Goal: Information Seeking & Learning: Learn about a topic

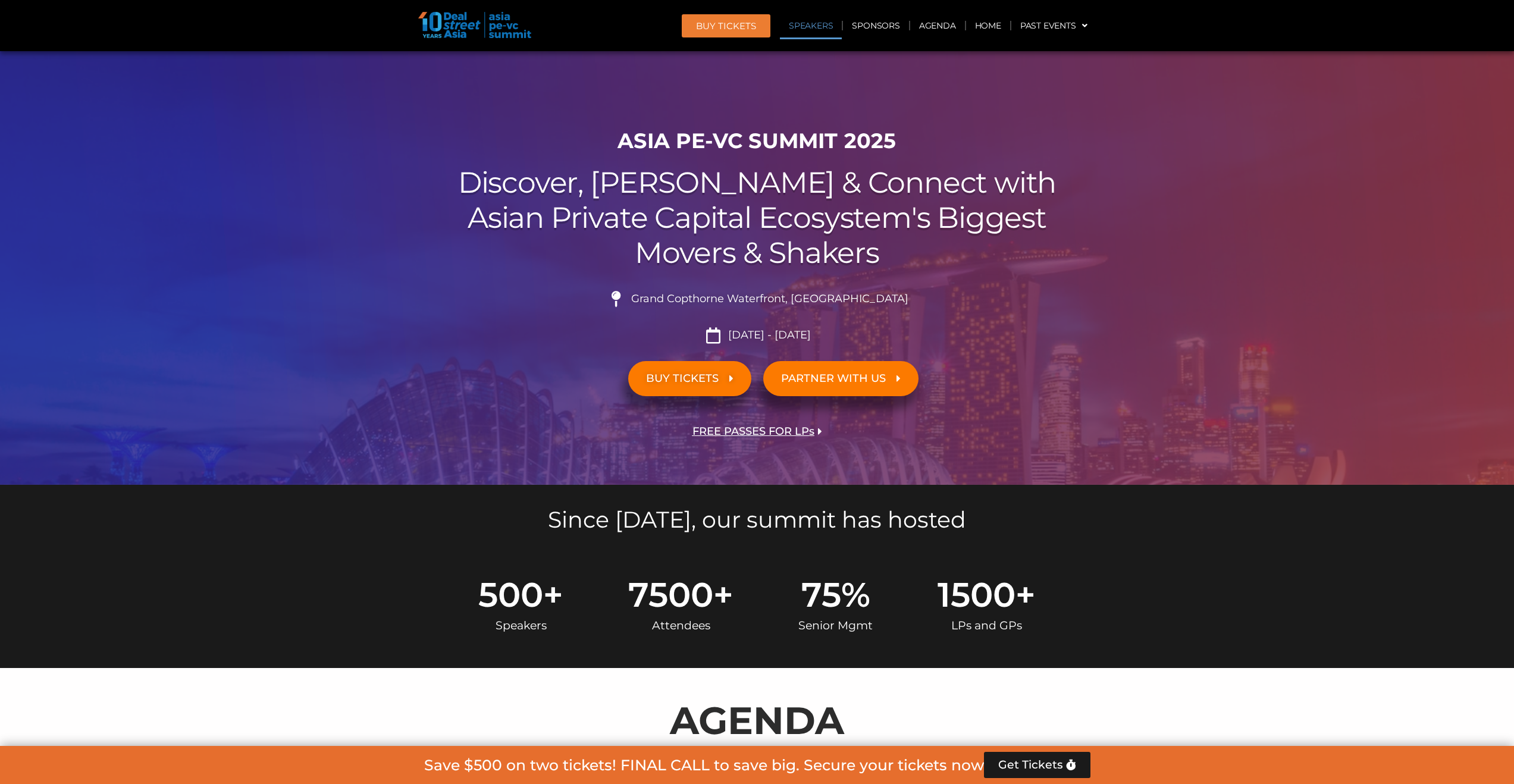
click at [809, 27] on link "Speakers" at bounding box center [810, 25] width 62 height 27
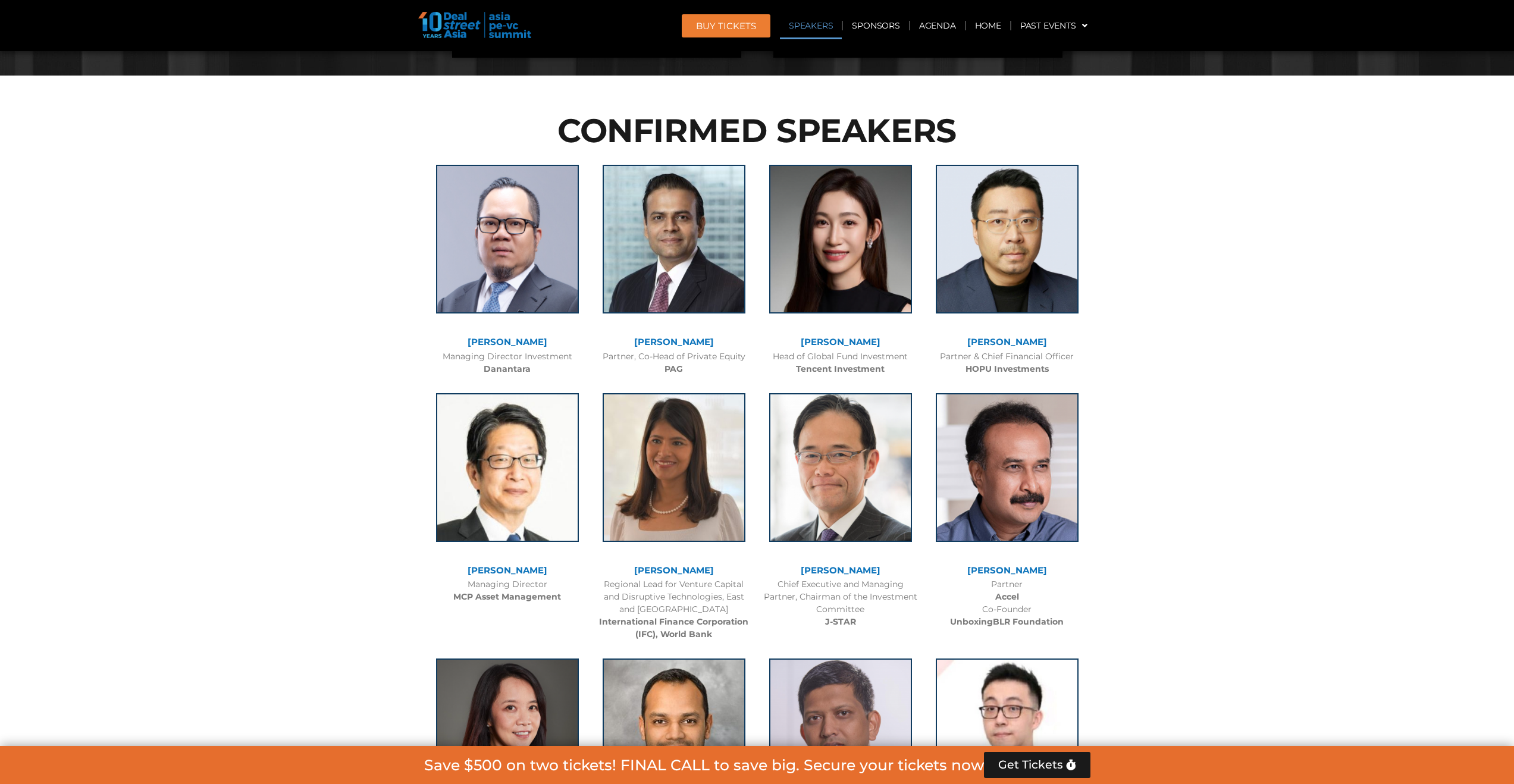
scroll to position [1345, 0]
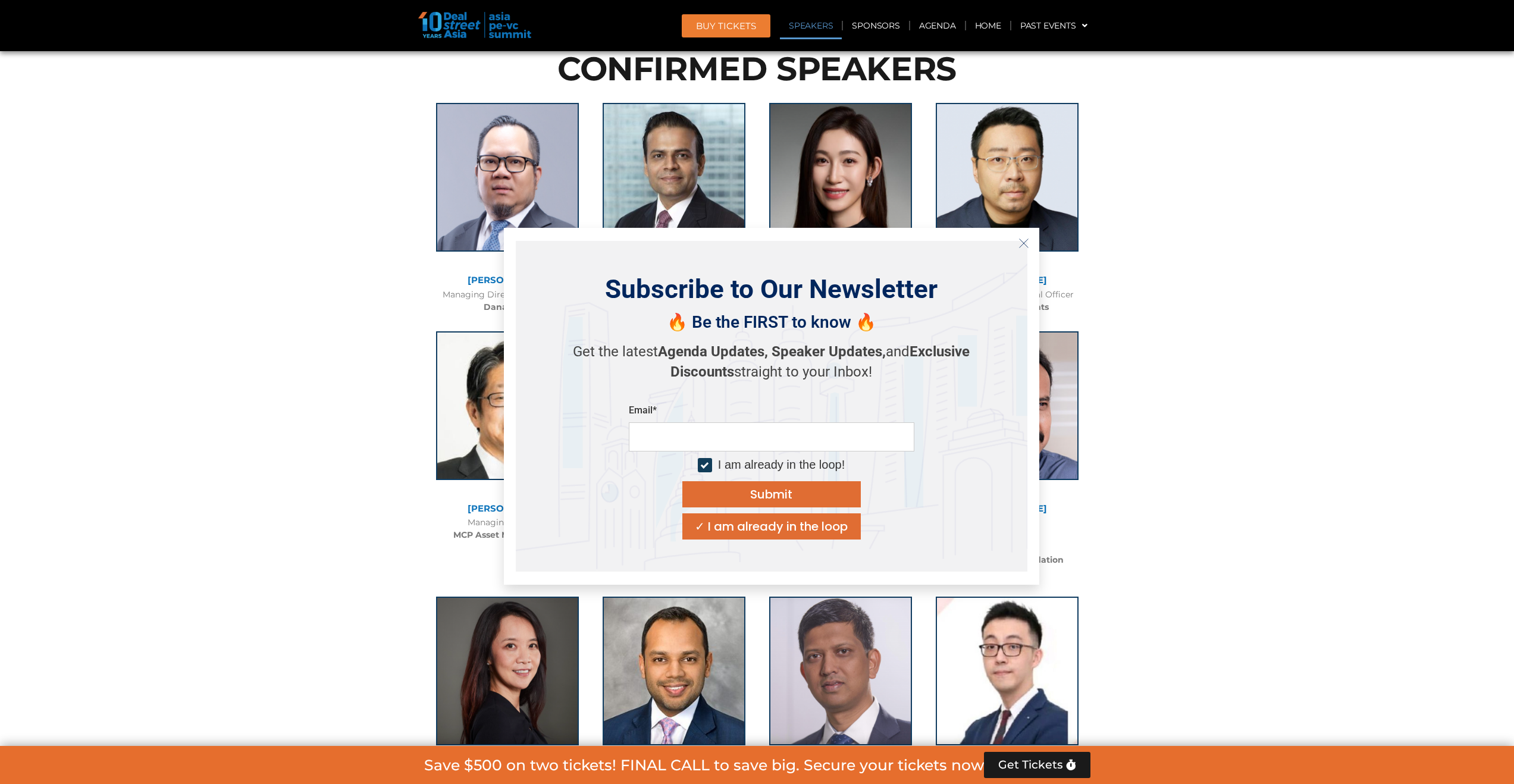
click at [1024, 244] on icon "Close" at bounding box center [1024, 243] width 11 height 11
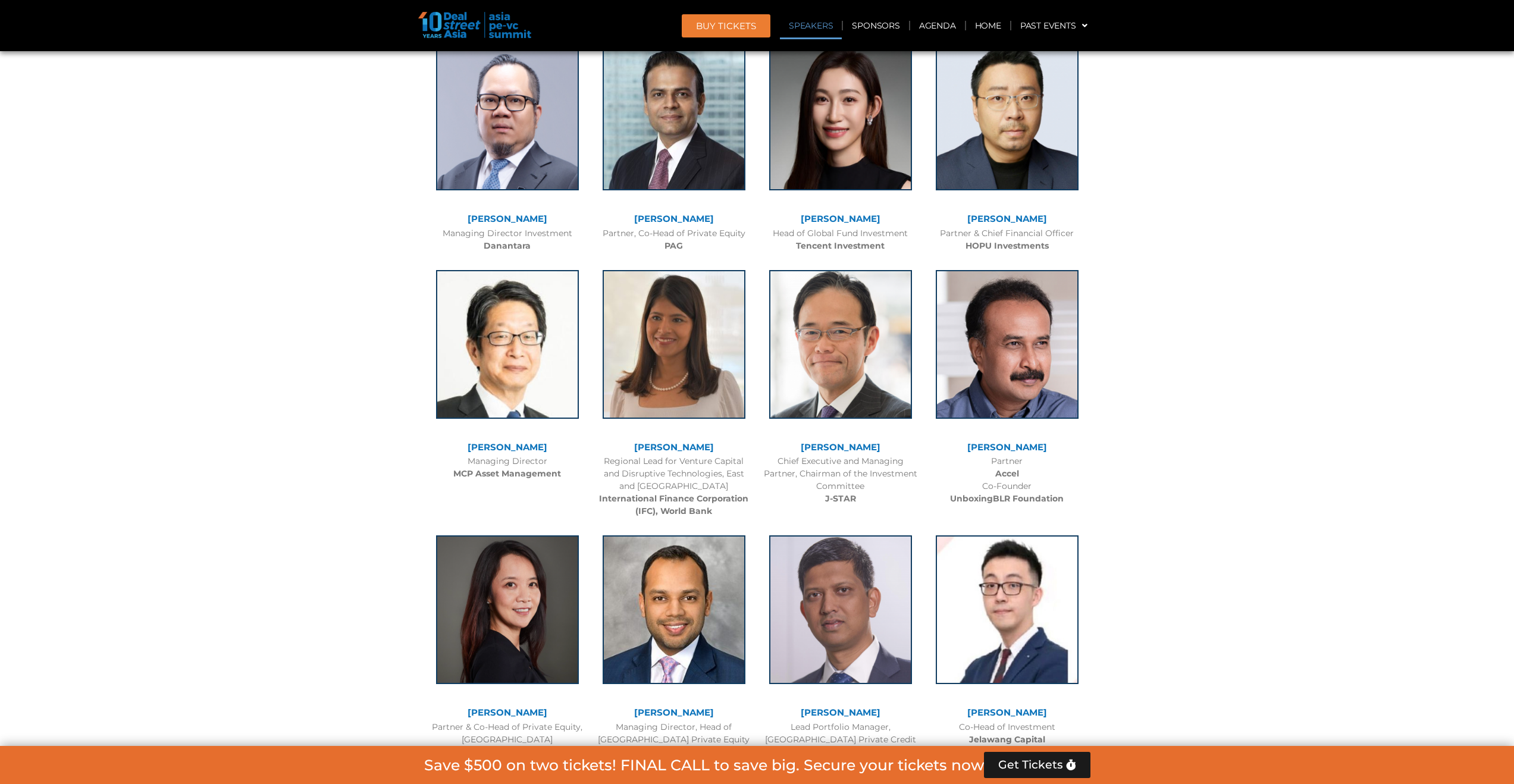
scroll to position [1199, 0]
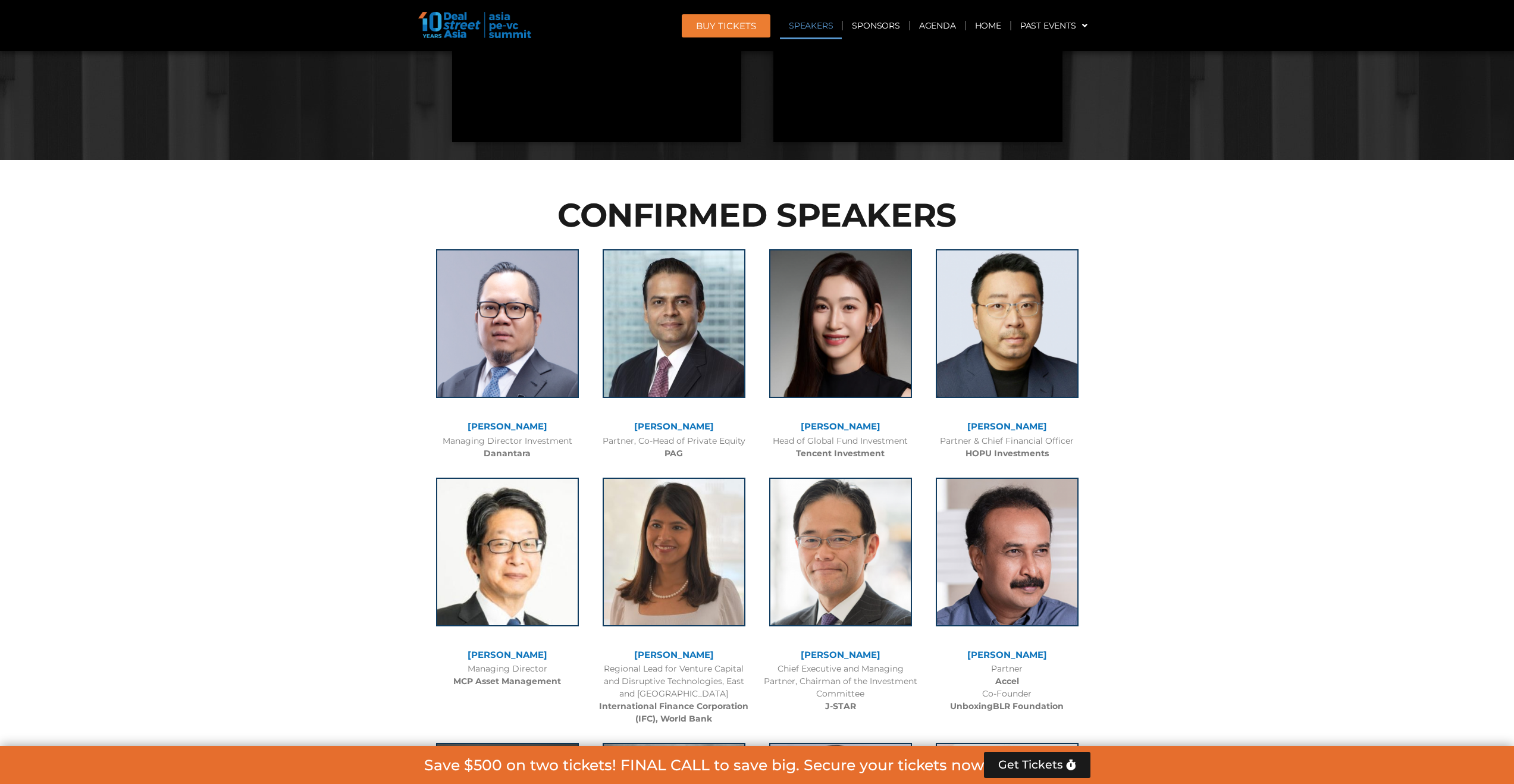
click at [838, 424] on link "[PERSON_NAME]" at bounding box center [840, 426] width 79 height 12
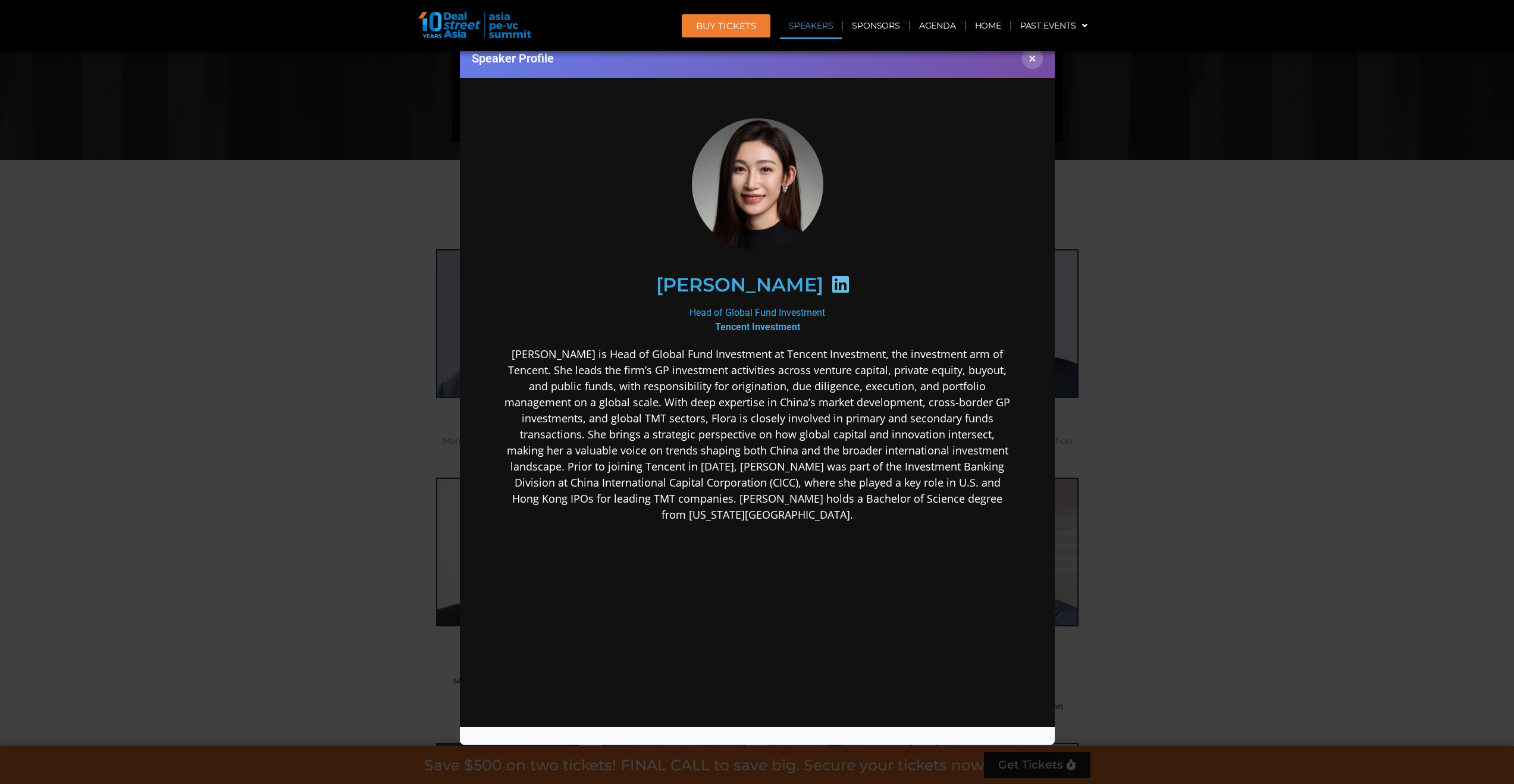
scroll to position [0, 0]
click at [830, 286] on icon at bounding box center [839, 283] width 19 height 19
click at [830, 283] on icon at bounding box center [839, 283] width 19 height 19
click at [755, 315] on div "Head of Global Fund Investment Tencent Investment" at bounding box center [756, 320] width 514 height 29
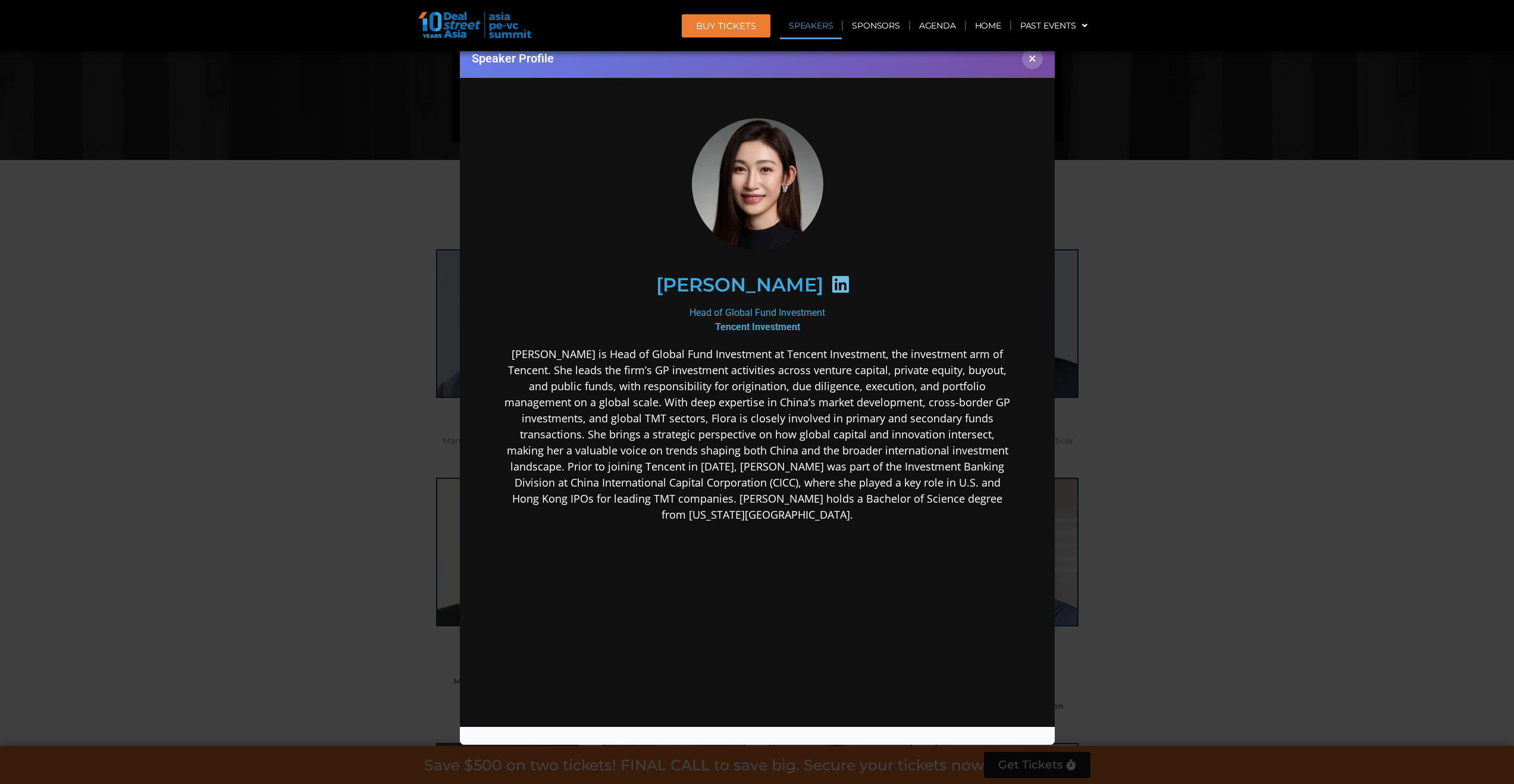
click at [759, 290] on h2 "[PERSON_NAME]" at bounding box center [738, 284] width 167 height 19
click at [1031, 66] on button "×" at bounding box center [1032, 58] width 21 height 21
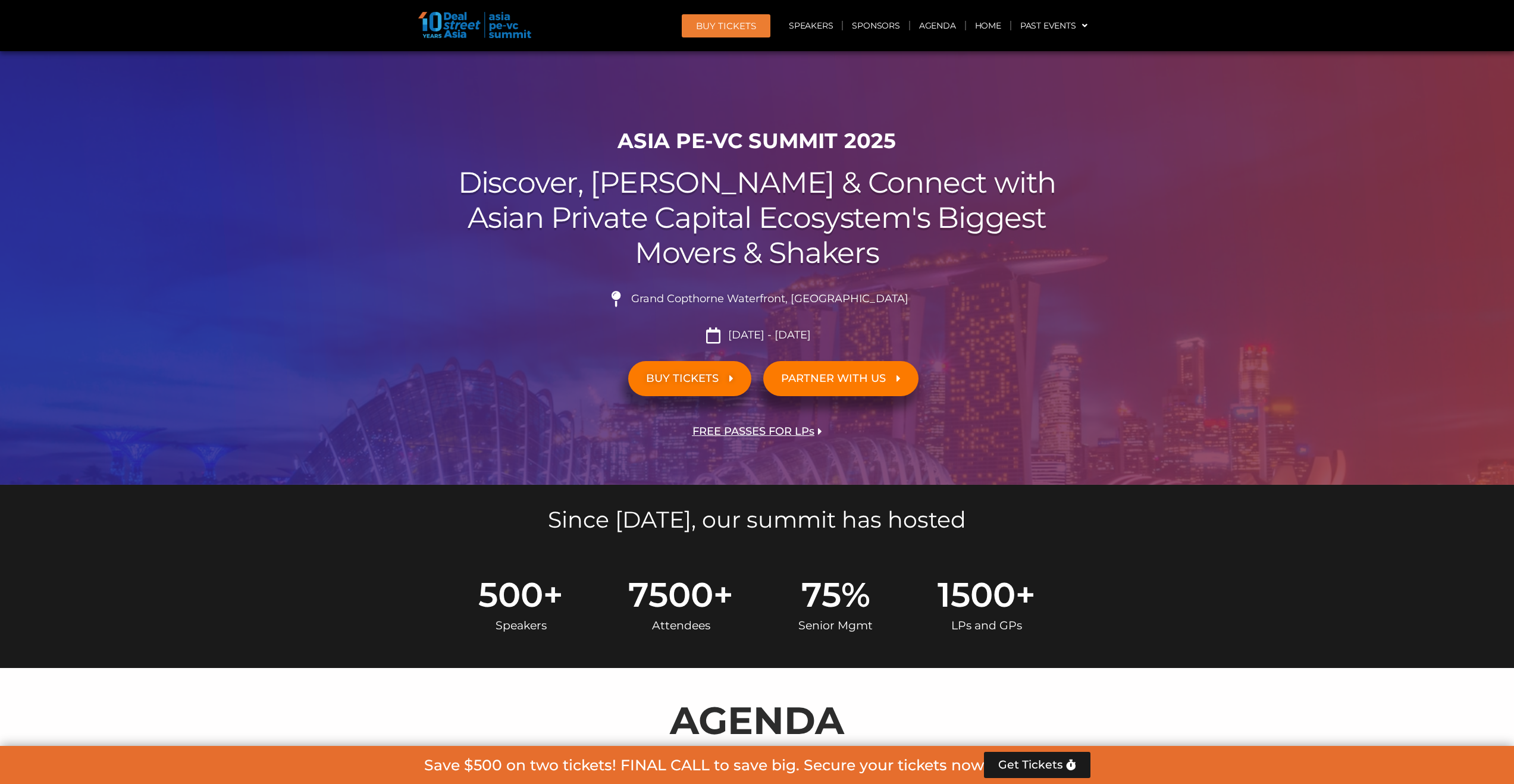
click at [695, 375] on span "BUY TICKETS" at bounding box center [682, 378] width 73 height 12
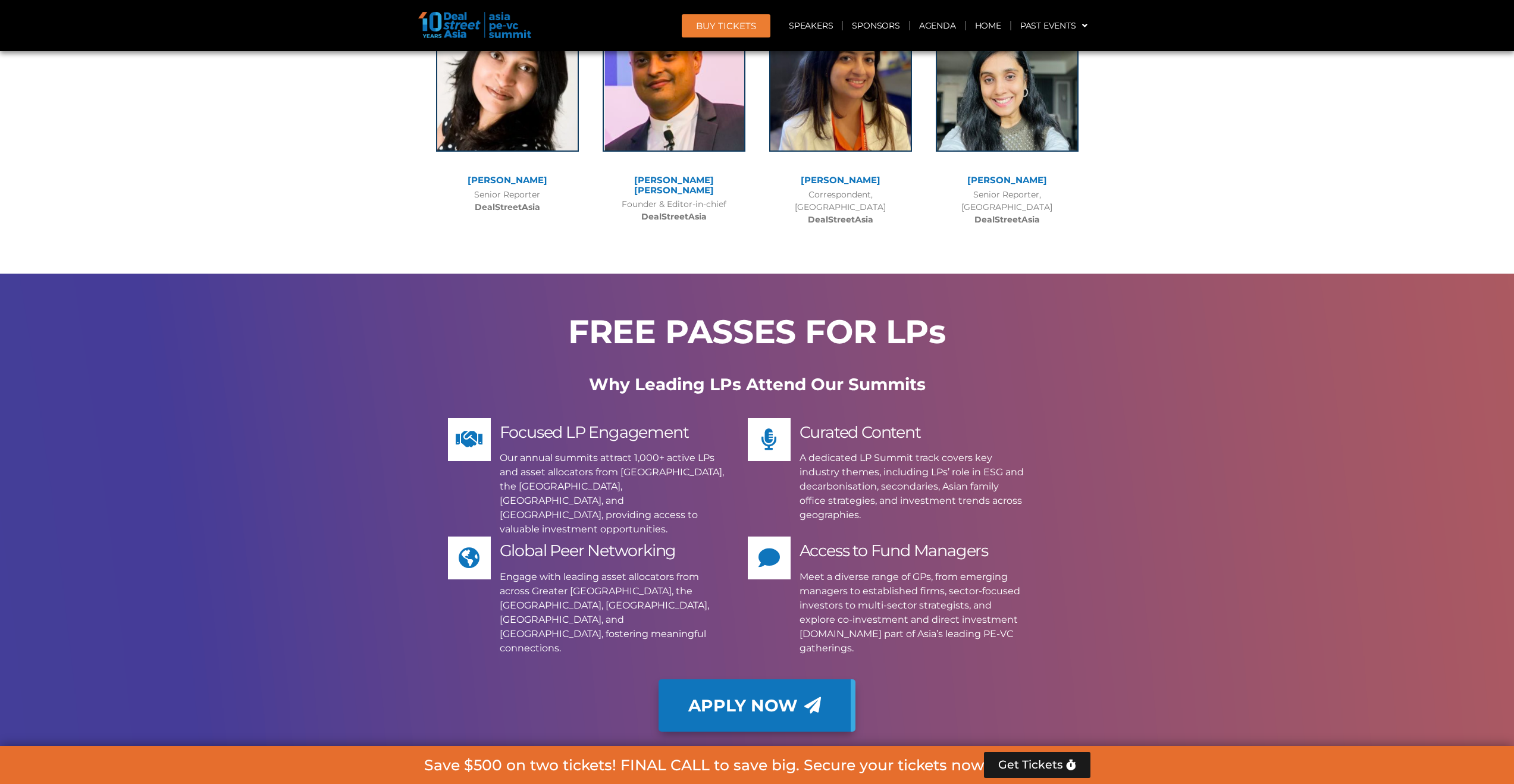
scroll to position [10915, 0]
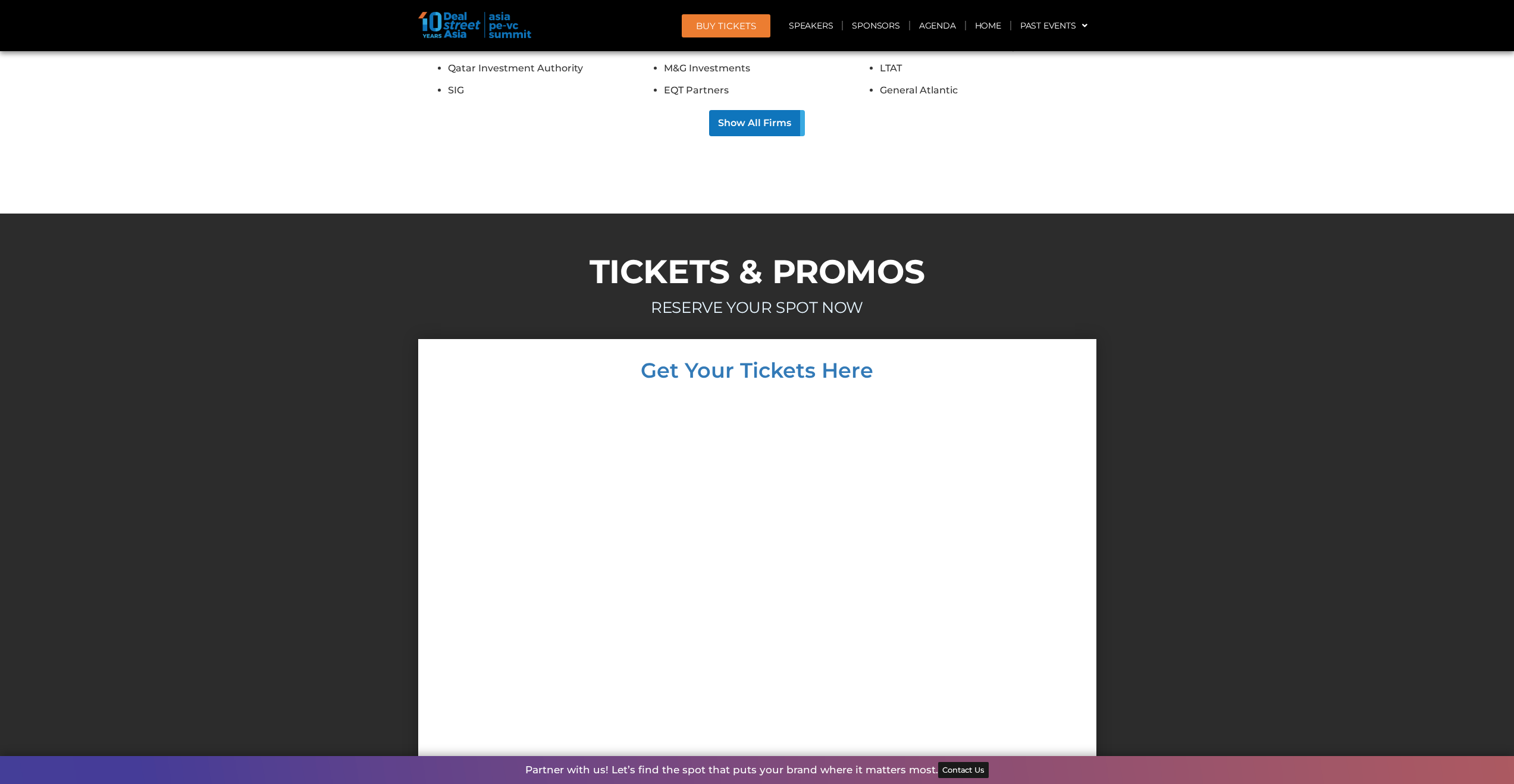
click at [324, 527] on div at bounding box center [757, 606] width 1514 height 533
click at [807, 32] on link "Speakers" at bounding box center [810, 25] width 62 height 27
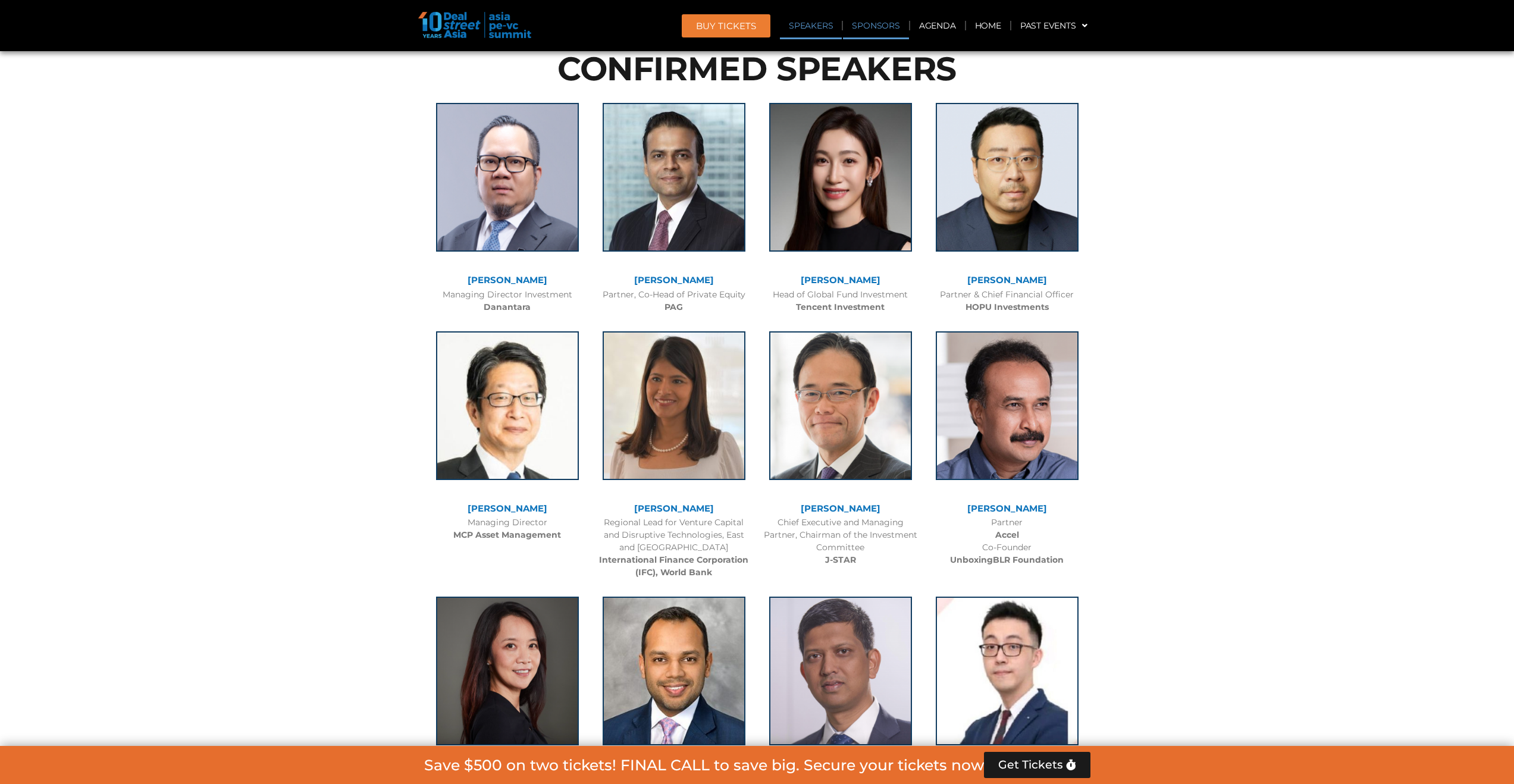
click at [880, 38] on link "Sponsors" at bounding box center [875, 25] width 66 height 27
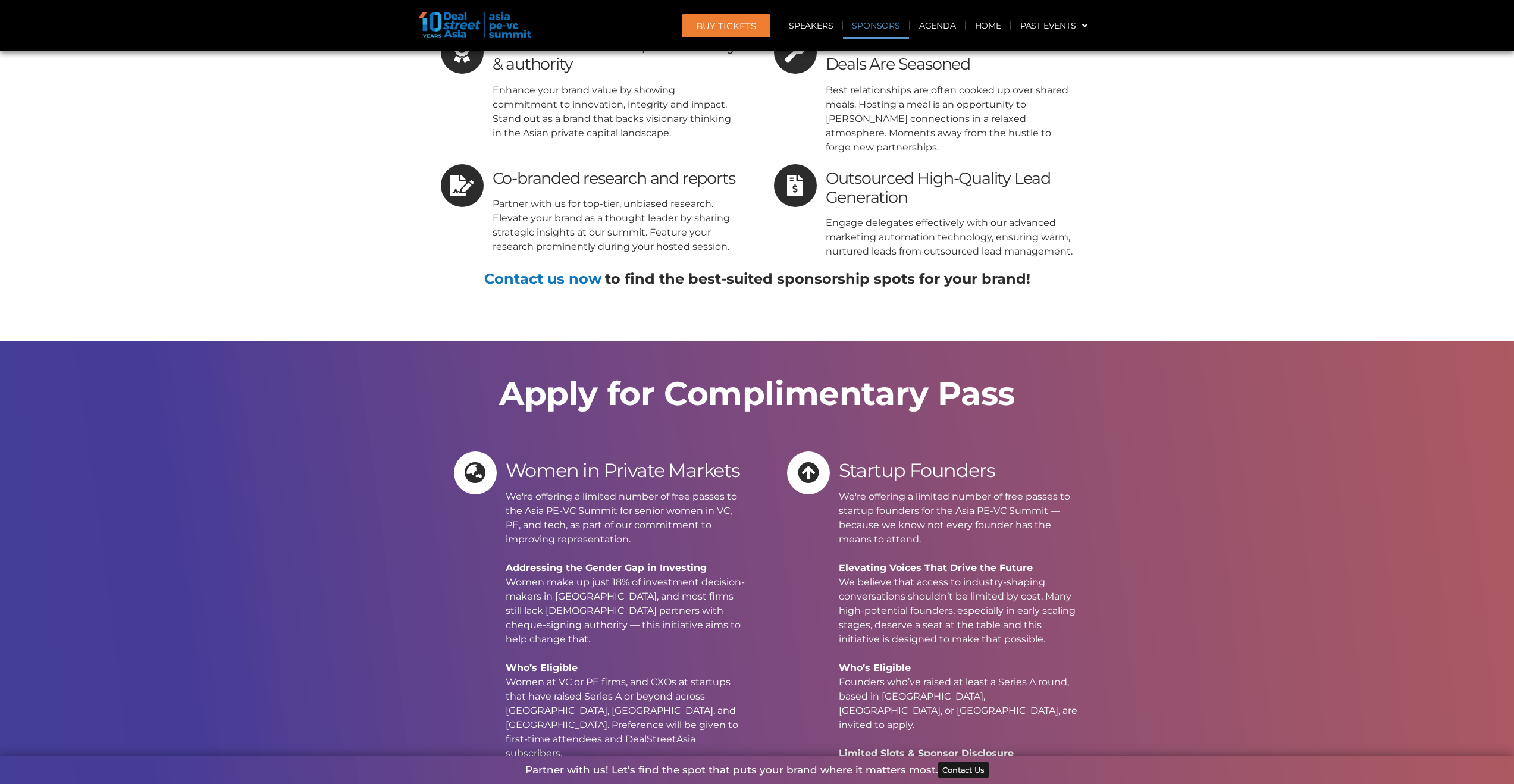
scroll to position [12684, 0]
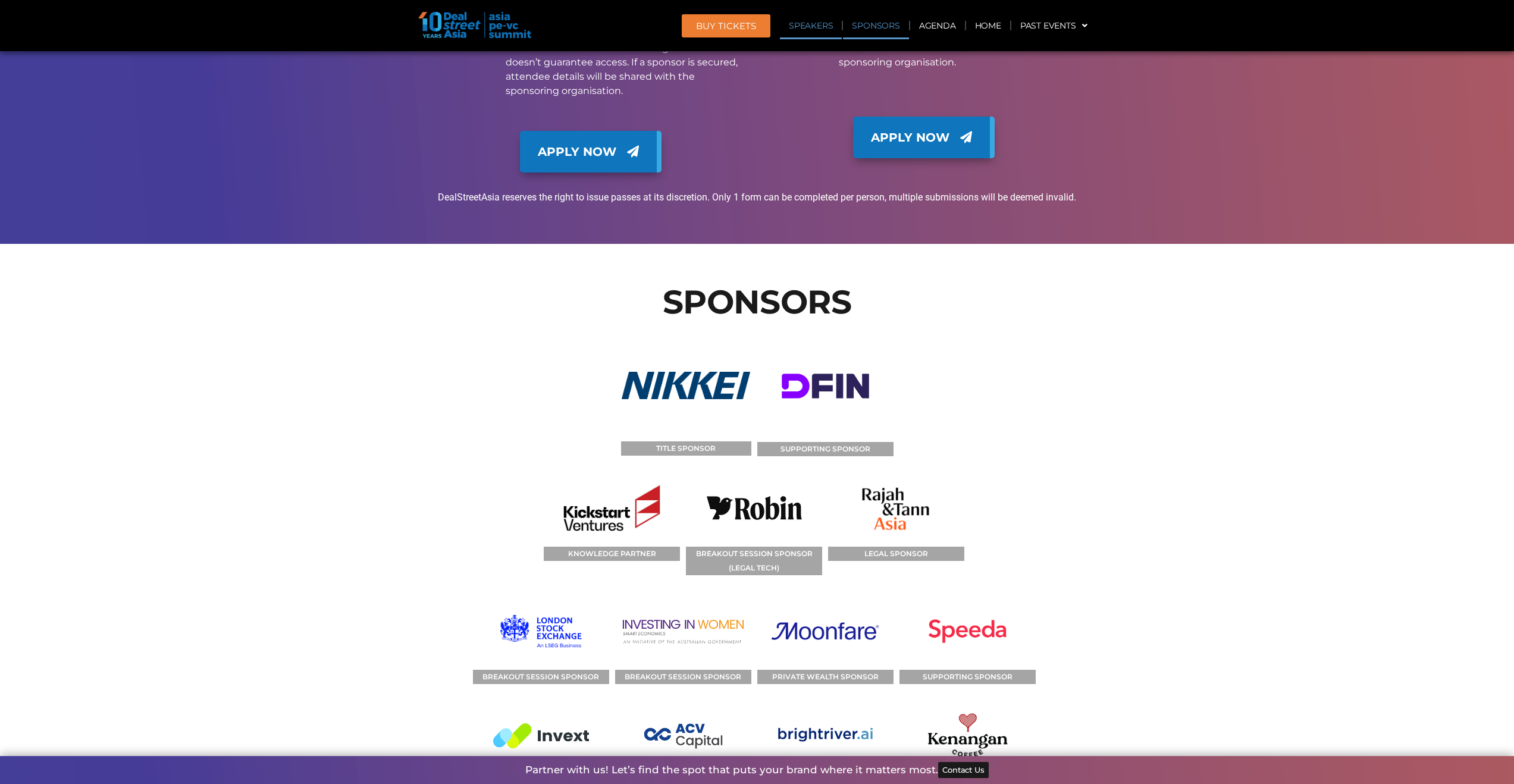
click at [813, 22] on link "Speakers" at bounding box center [810, 25] width 62 height 27
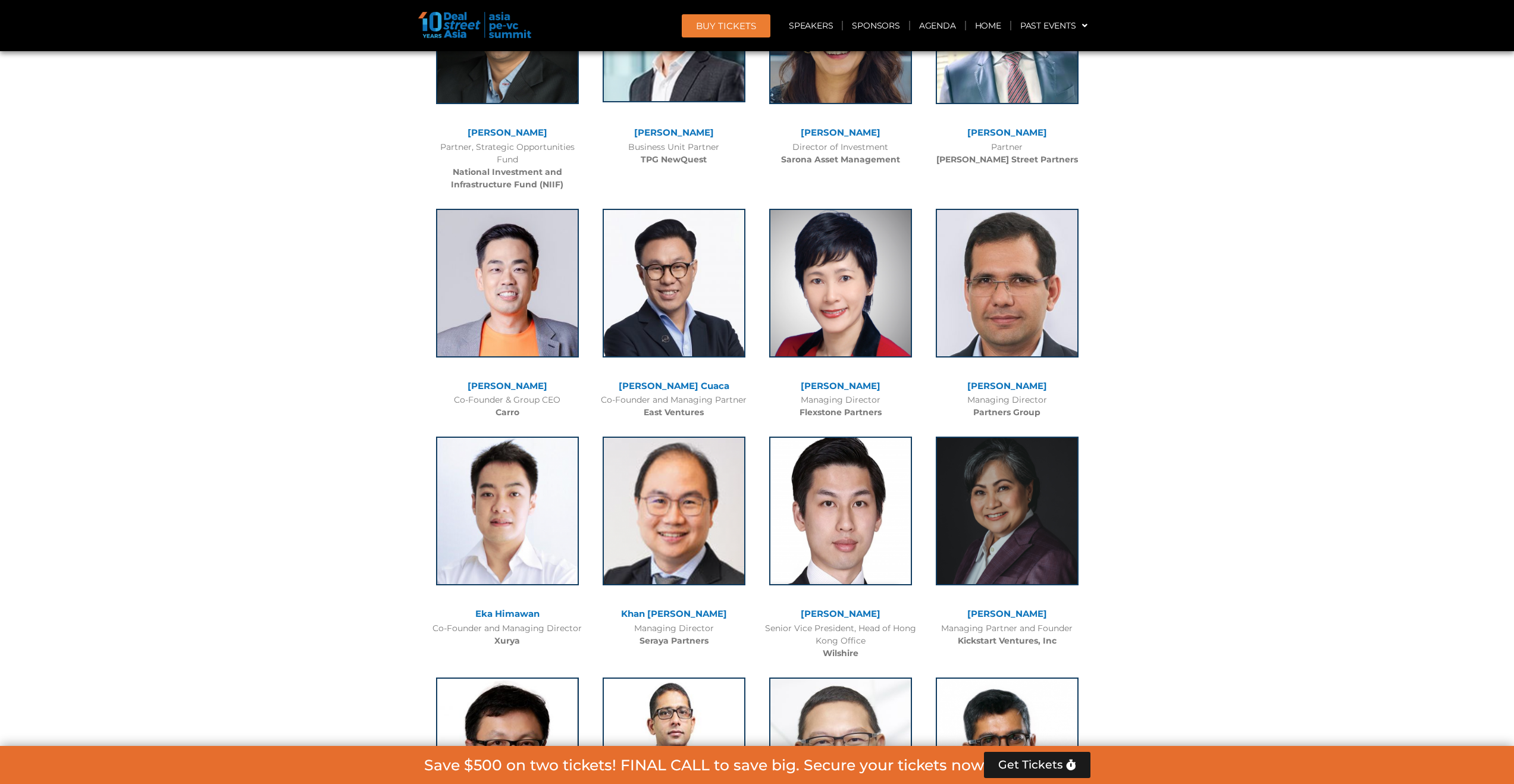
scroll to position [2522, 0]
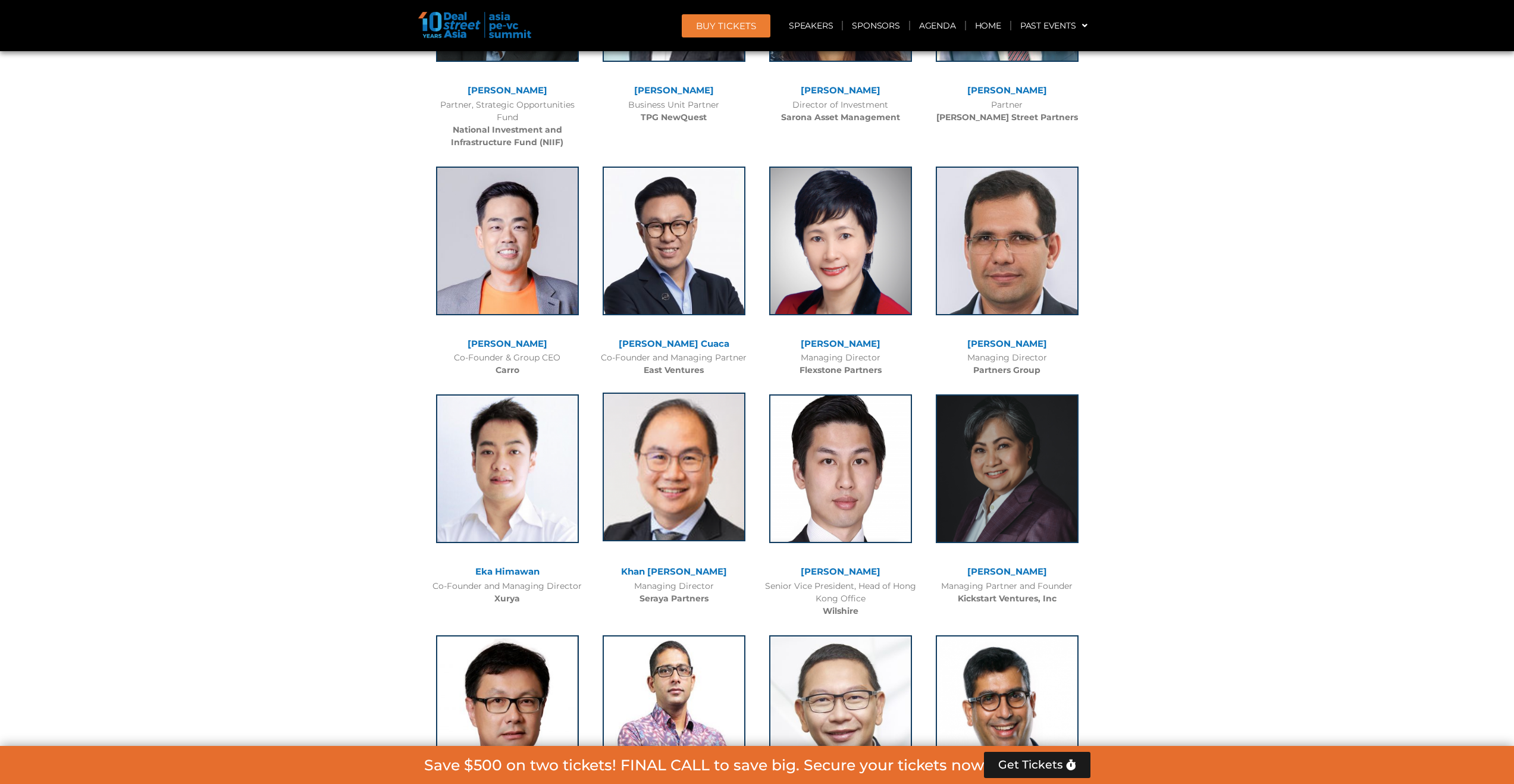
click at [645, 510] on img at bounding box center [674, 467] width 142 height 149
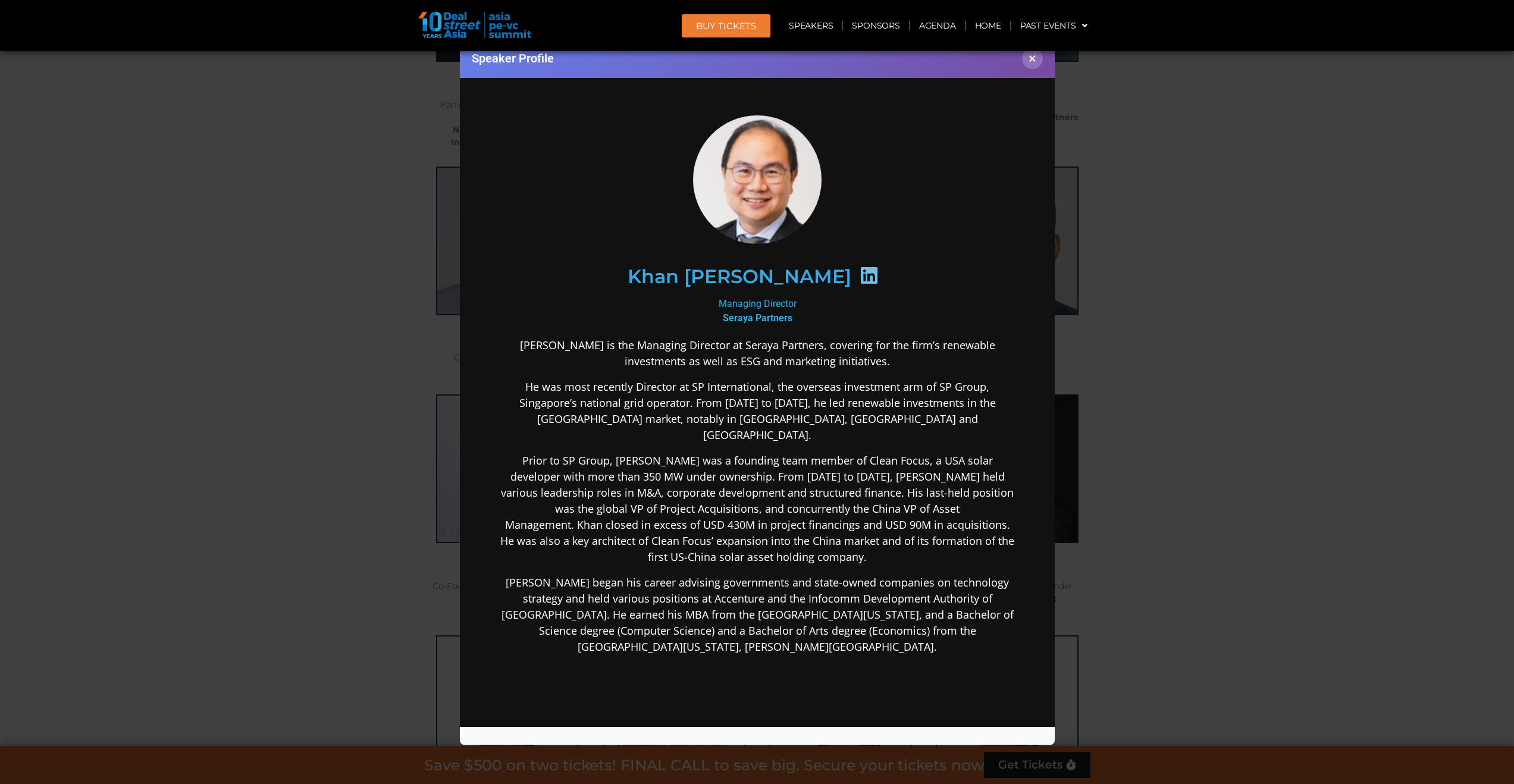
scroll to position [0, 0]
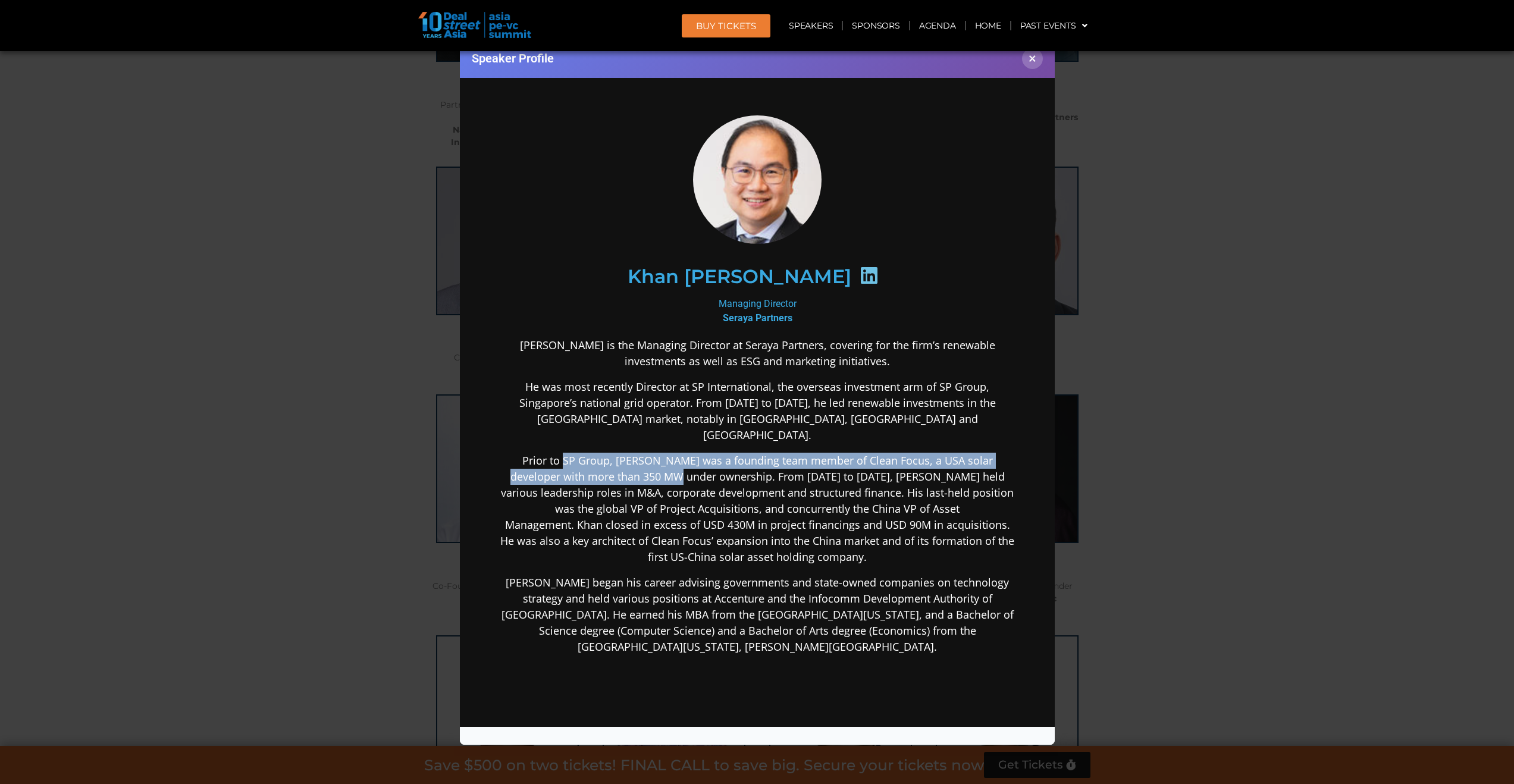
drag, startPoint x: 549, startPoint y: 441, endPoint x: 662, endPoint y: 467, distance: 116.0
click at [646, 461] on p "Prior to SP Group, [PERSON_NAME] was a founding team member of Clean Focus, a U…" at bounding box center [756, 508] width 514 height 113
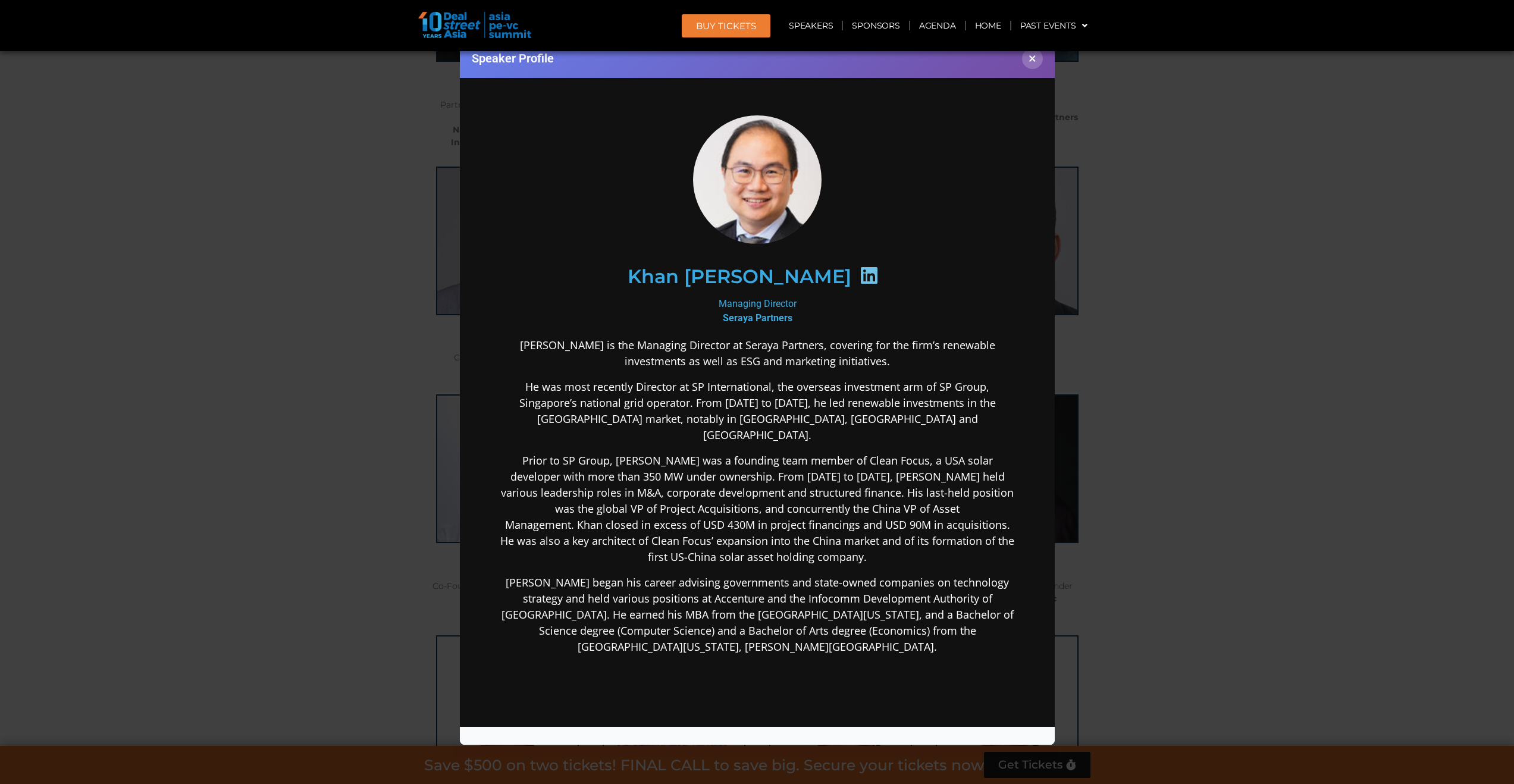
click at [671, 470] on p "Prior to SP Group, [PERSON_NAME] was a founding team member of Clean Focus, a U…" at bounding box center [756, 508] width 514 height 113
drag, startPoint x: 687, startPoint y: 459, endPoint x: 763, endPoint y: 461, distance: 76.0
click at [763, 461] on p "Prior to SP Group, [PERSON_NAME] was a founding team member of Clean Focus, a U…" at bounding box center [756, 508] width 514 height 113
drag, startPoint x: 549, startPoint y: 475, endPoint x: 746, endPoint y: 466, distance: 197.2
click at [743, 466] on p "Prior to SP Group, [PERSON_NAME] was a founding team member of Clean Focus, a U…" at bounding box center [756, 508] width 514 height 113
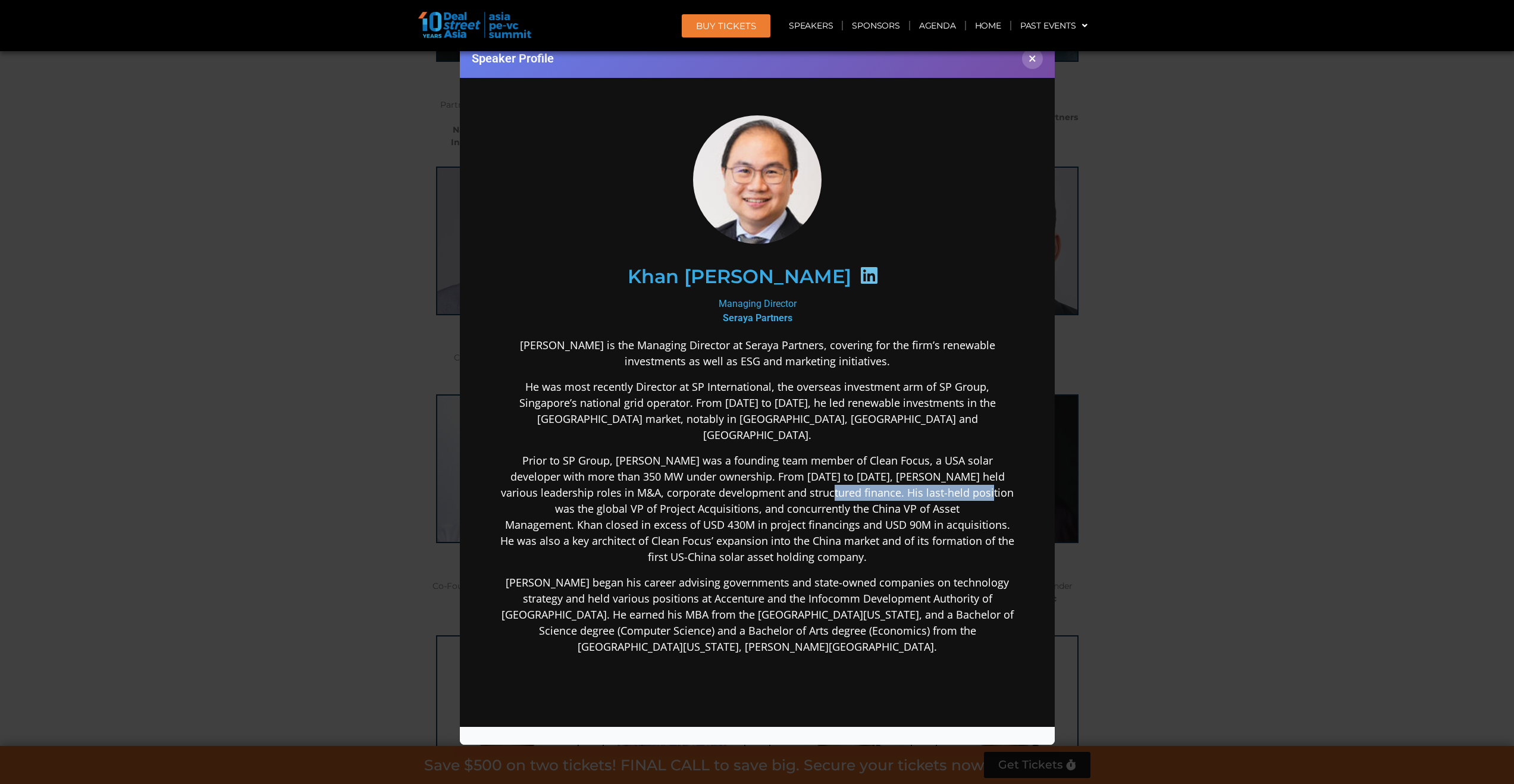
drag, startPoint x: 782, startPoint y: 477, endPoint x: 944, endPoint y: 473, distance: 162.0
click at [944, 473] on p "Prior to SP Group, [PERSON_NAME] was a founding team member of Clean Focus, a U…" at bounding box center [756, 508] width 514 height 113
click at [934, 523] on p "Prior to SP Group, [PERSON_NAME] was a founding team member of Clean Focus, a U…" at bounding box center [756, 508] width 514 height 113
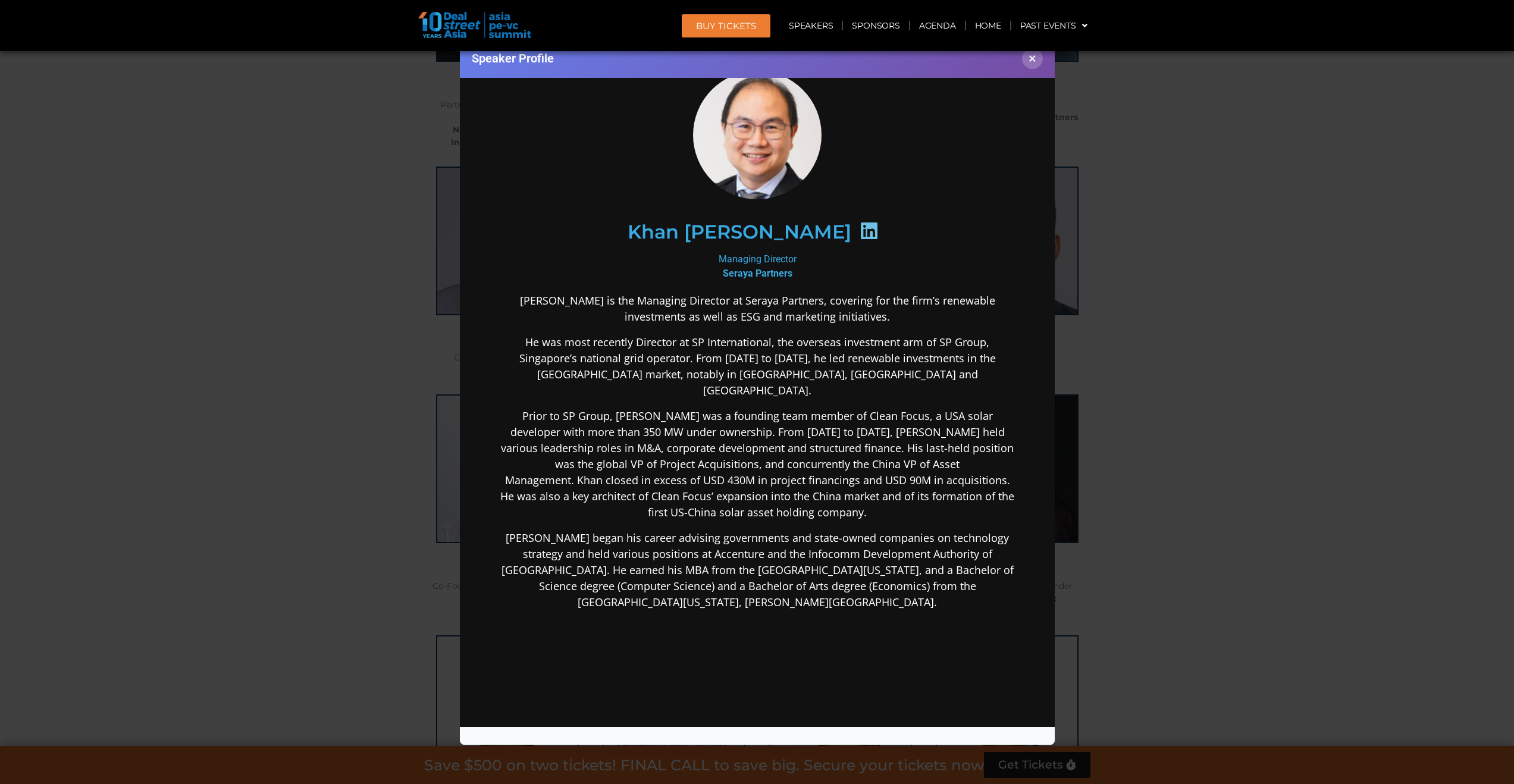
scroll to position [139, 0]
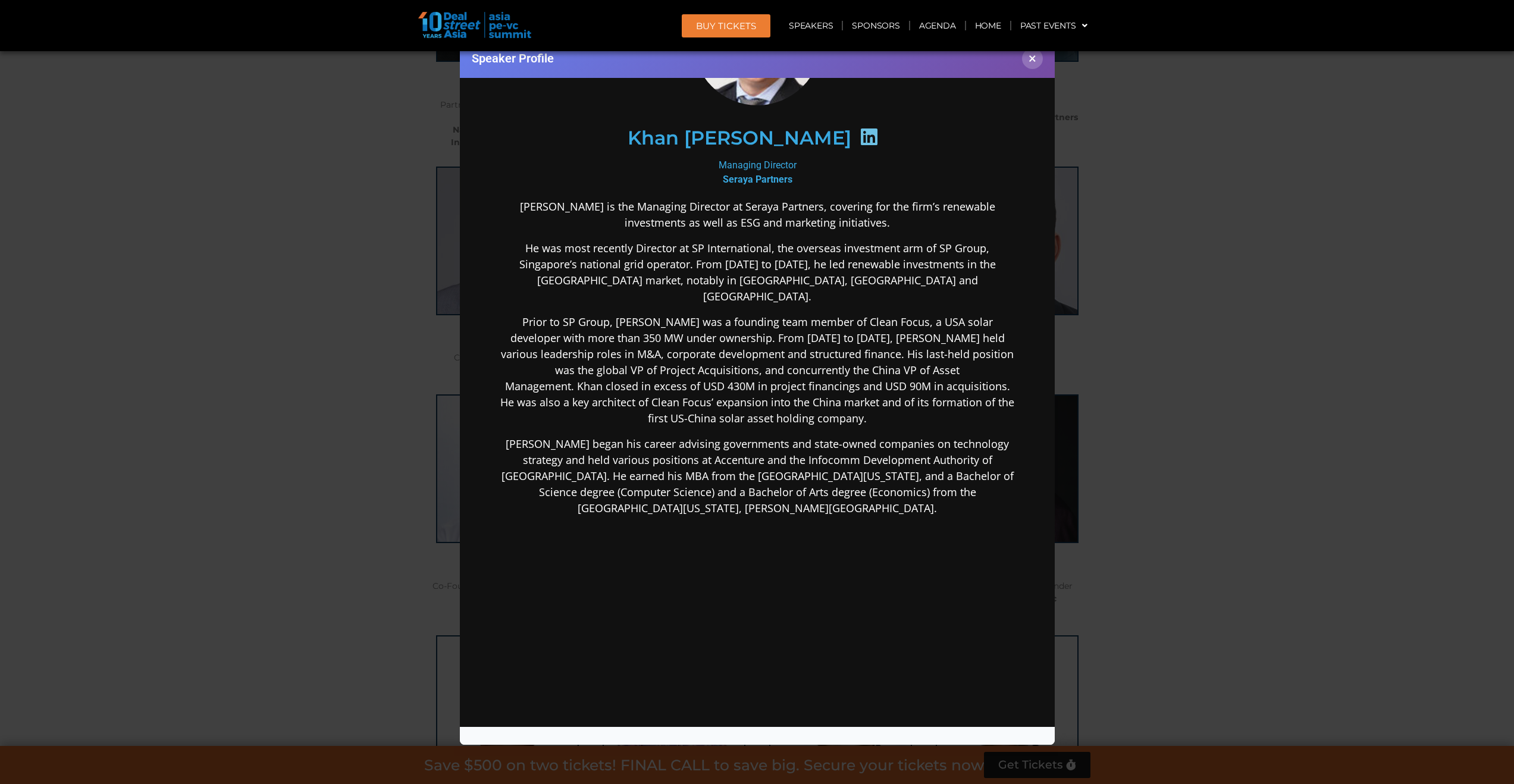
click at [1036, 68] on div "Speaker Profile ×" at bounding box center [757, 59] width 595 height 39
click at [1032, 65] on button "×" at bounding box center [1032, 58] width 21 height 21
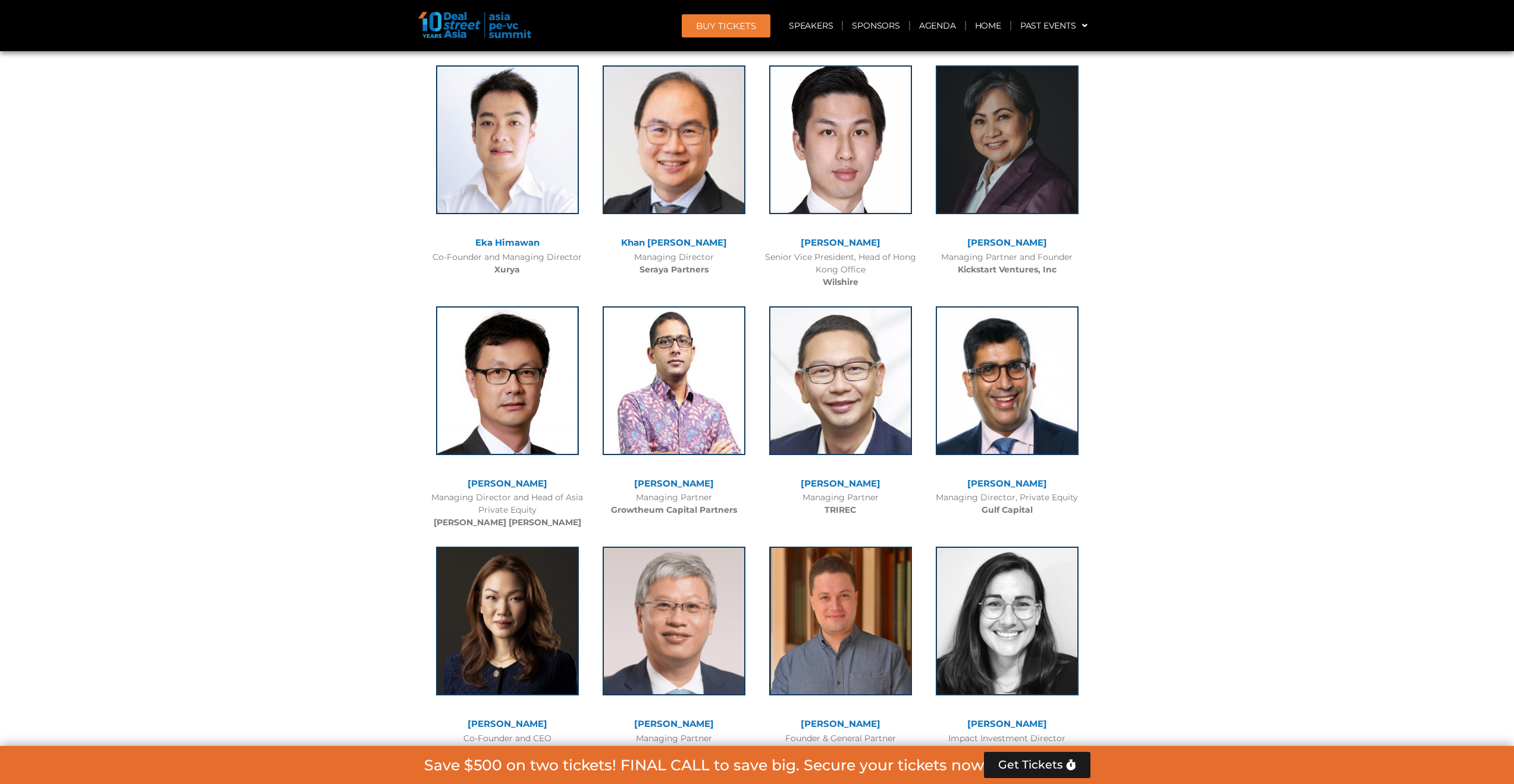
scroll to position [2858, 0]
